Goal: Task Accomplishment & Management: Manage account settings

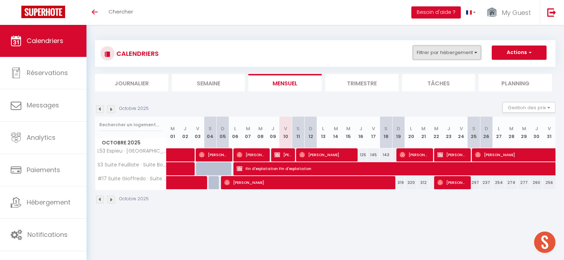
click at [446, 54] on button "Filtrer par hébergement" at bounding box center [447, 53] width 68 height 14
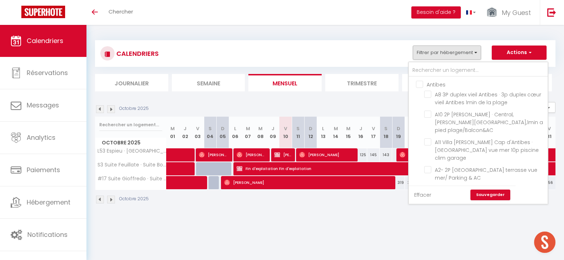
click at [424, 193] on link "Effacer" at bounding box center [422, 195] width 17 height 8
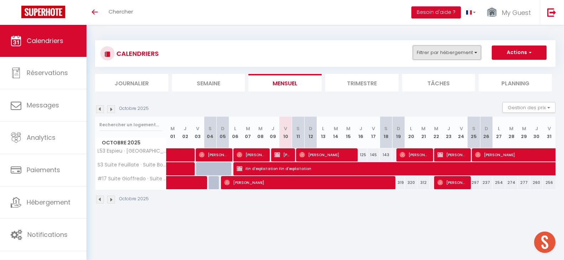
click at [436, 55] on button "Filtrer par hébergement" at bounding box center [447, 53] width 68 height 14
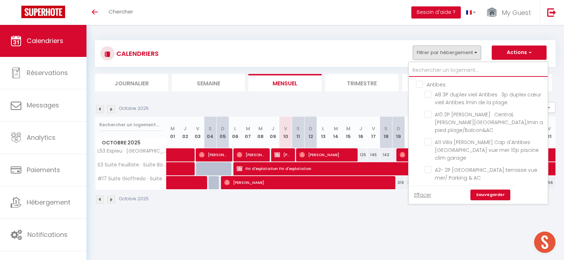
click at [435, 73] on input "text" at bounding box center [478, 70] width 139 height 13
type input "#"
checkbox input "false"
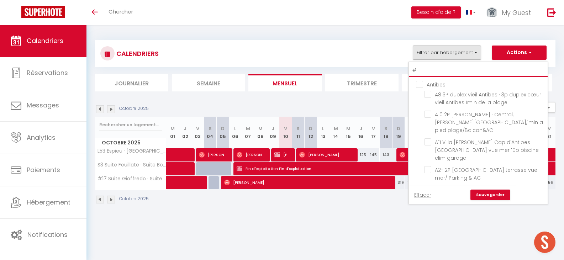
checkbox input "false"
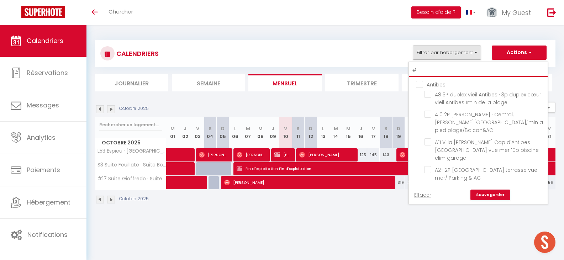
checkbox input "false"
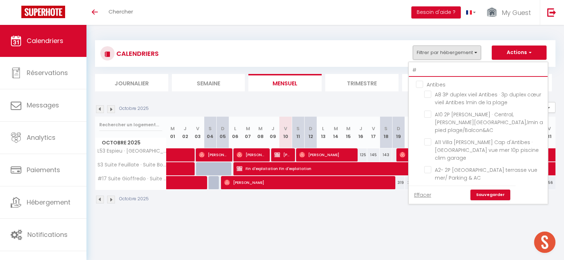
checkbox input "false"
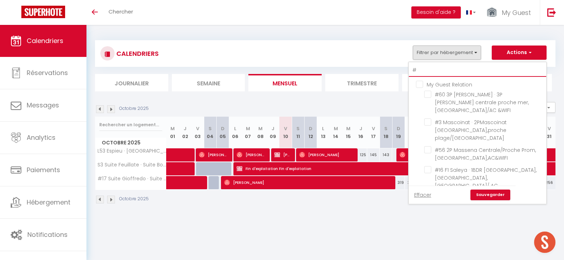
type input "#2"
checkbox input "false"
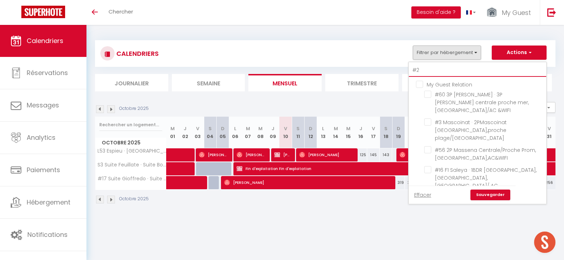
checkbox input "false"
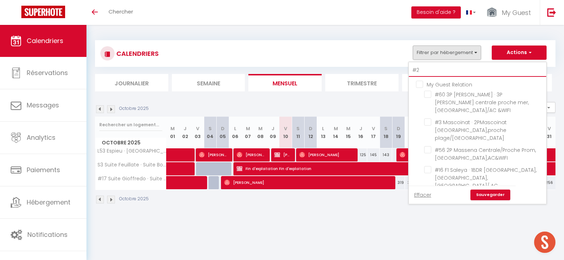
checkbox input "false"
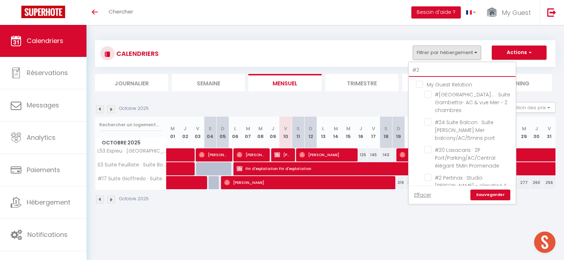
type input "#28"
checkbox input "false"
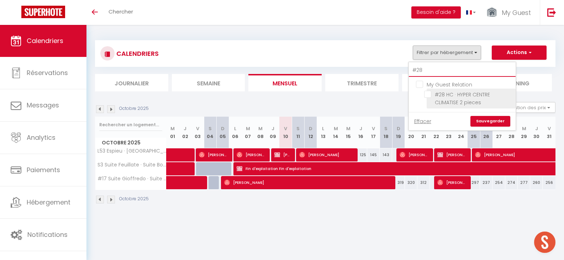
type input "#28"
click at [426, 94] on input "#28 HC · HYPER CENTRE CLIMATISE 2 pieces" at bounding box center [468, 94] width 89 height 7
checkbox input "true"
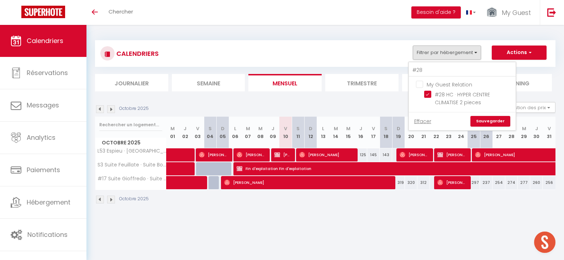
click at [476, 117] on link "Sauvegarder" at bounding box center [490, 121] width 40 height 11
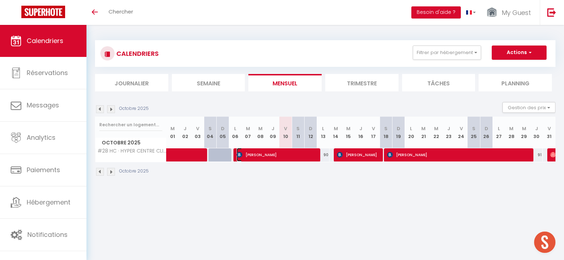
click at [280, 154] on span "[PERSON_NAME]" at bounding box center [276, 155] width 79 height 14
select select "OK"
select select "KO"
select select "0"
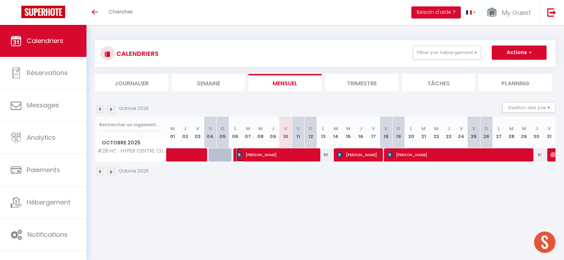
select select "1"
select select
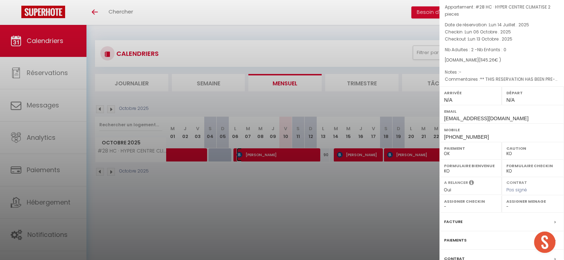
scroll to position [79, 0]
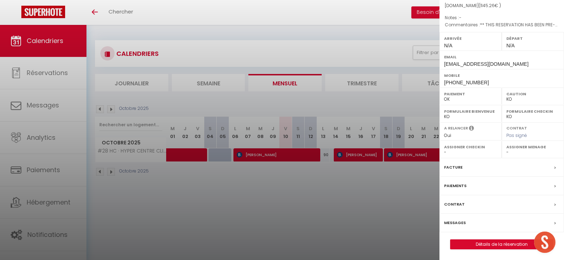
click at [452, 220] on label "Messages" at bounding box center [455, 222] width 22 height 7
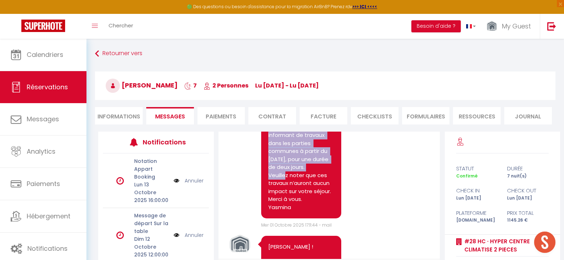
scroll to position [546, 0]
drag, startPoint x: 270, startPoint y: 155, endPoint x: 296, endPoint y: 229, distance: 78.2
click at [296, 211] on pre "[PERSON_NAME], Nous venons de recevoir un mail du syndic nous informant de trav…" at bounding box center [301, 155] width 66 height 112
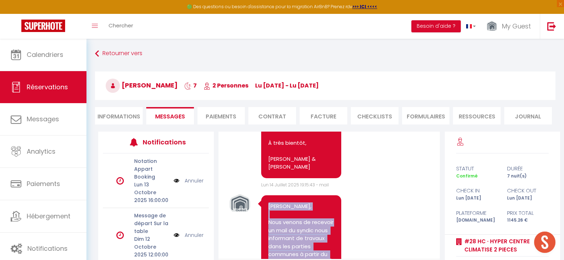
scroll to position [439, 0]
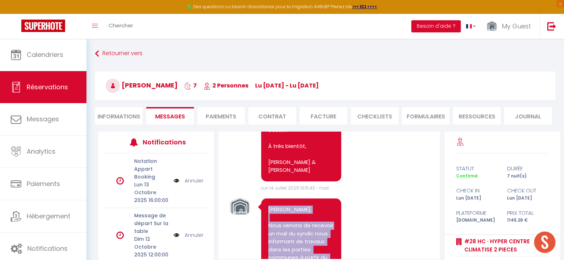
copy pre "[PERSON_NAME], Nous venons de recevoir un mail du syndic nous informant de trav…"
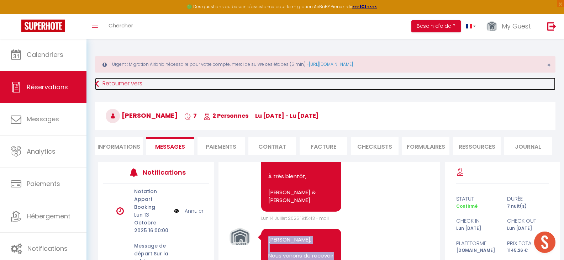
click at [100, 83] on link "Retourner vers" at bounding box center [325, 84] width 460 height 13
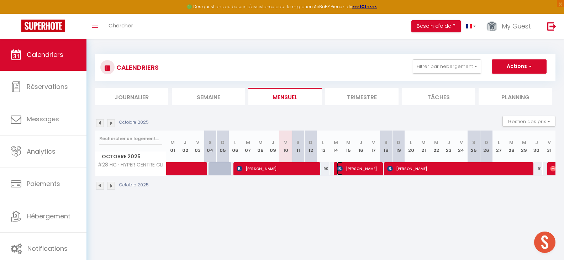
click at [353, 170] on span "[PERSON_NAME]" at bounding box center [358, 169] width 42 height 14
select select "OK"
select select "KO"
select select "0"
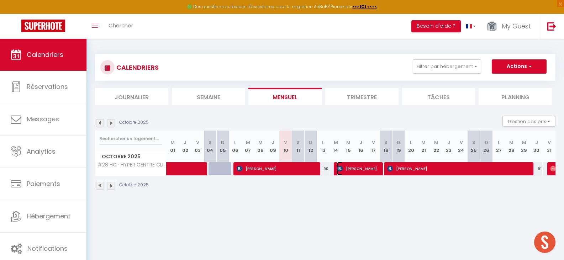
select select "1"
select select
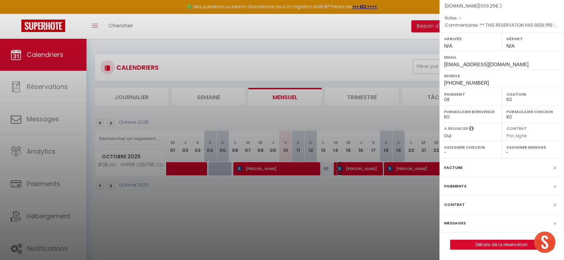
scroll to position [79, 0]
click at [466, 225] on div "Messages" at bounding box center [501, 223] width 124 height 18
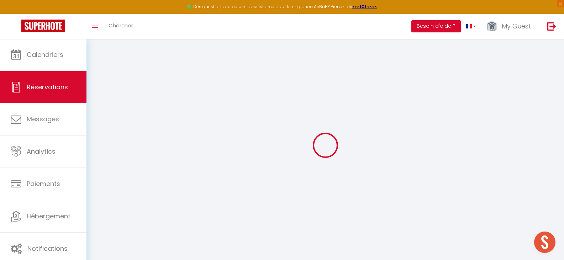
select select
checkbox input "false"
select select
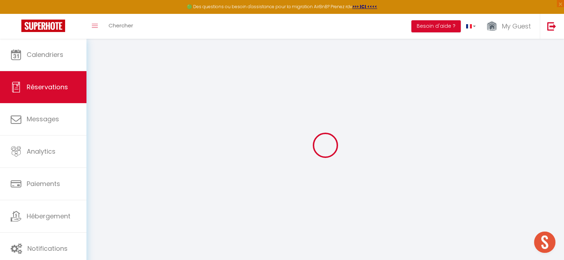
checkbox input "false"
type textarea "** THIS RESERVATION HAS BEEN PRE-PAID ** Reservation has a cancellation grace p…"
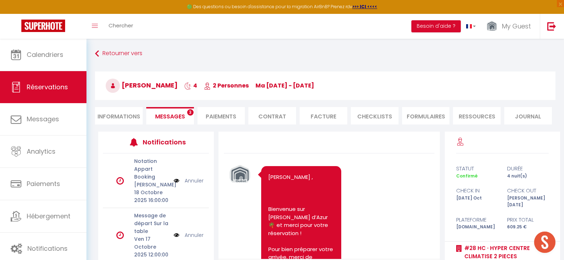
scroll to position [643, 0]
